Goal: Task Accomplishment & Management: Complete application form

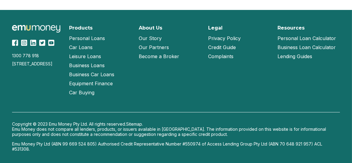
scroll to position [659, 0]
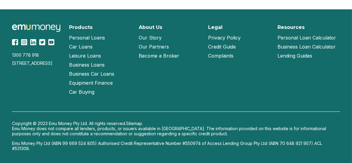
click at [166, 58] on link "Become a Broker" at bounding box center [159, 55] width 40 height 9
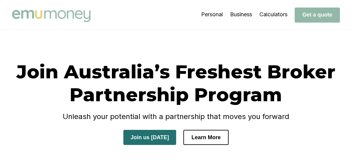
click at [162, 132] on button "Join us [DATE]" at bounding box center [149, 137] width 53 height 15
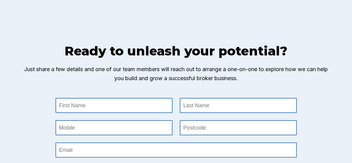
click at [142, 112] on Name at bounding box center [114, 106] width 116 height 14
type Name "RAKESH"
type Name "[PERSON_NAME]"
type input "61 413 298 062"
type input "3043"
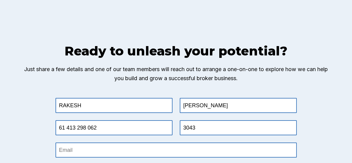
type input "[EMAIL_ADDRESS][DOMAIN_NAME]"
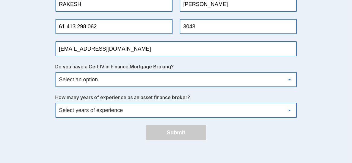
click at [139, 78] on select "Select an option Yes No" at bounding box center [176, 80] width 240 height 14
select select "Yes"
click at [58, 74] on select "Select an option Yes No" at bounding box center [176, 80] width 240 height 14
click at [118, 109] on select "Select years of experience 0 1 2 3 4 5 6 7 8 9 10+" at bounding box center [176, 110] width 240 height 14
click at [58, 105] on select "Select years of experience 0 1 2 3 4 5 6 7 8 9 10+" at bounding box center [176, 110] width 240 height 14
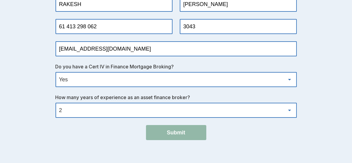
click at [181, 90] on div "Do you have a Cert IV in Finance Mortgage Broking? Select an option Yes No How …" at bounding box center [175, 91] width 241 height 54
click at [183, 113] on select "Select years of experience 0 1 2 3 4 5 6 7 8 9 10+" at bounding box center [176, 110] width 240 height 14
select select "3"
click at [58, 105] on select "Select years of experience 0 1 2 3 4 5 6 7 8 9 10+" at bounding box center [176, 110] width 240 height 14
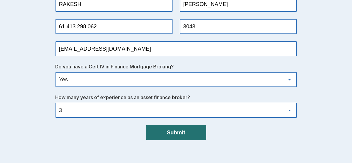
click at [187, 135] on button "Submit" at bounding box center [176, 132] width 60 height 15
